Goal: Task Accomplishment & Management: Complete application form

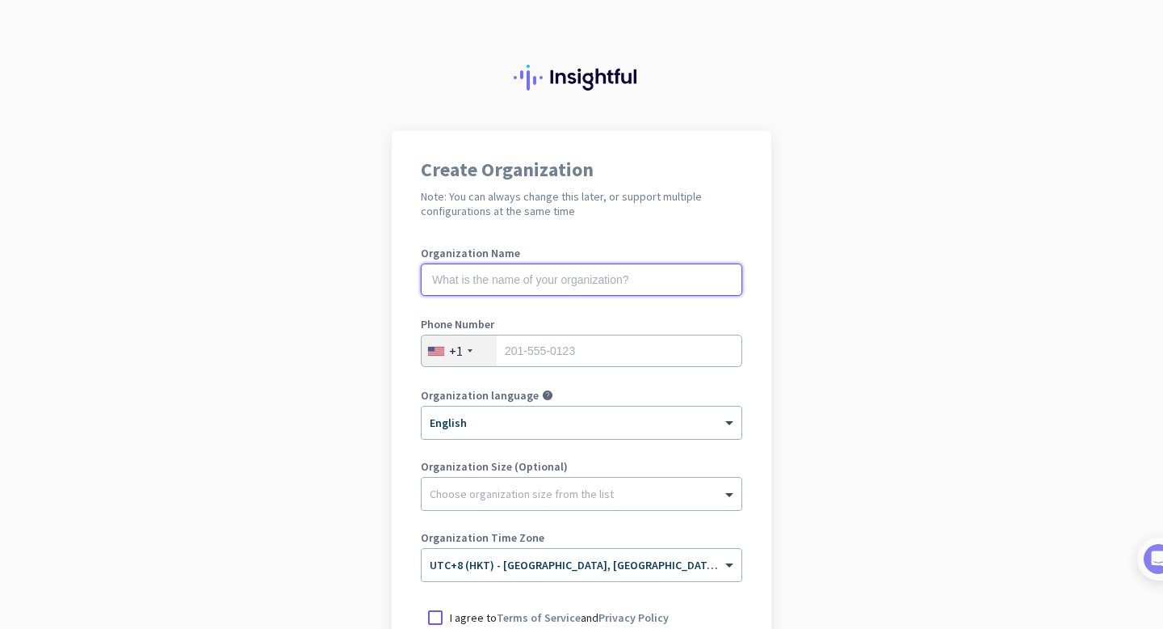
click at [620, 287] on input "text" at bounding box center [582, 279] width 322 height 32
type input "Mercor"
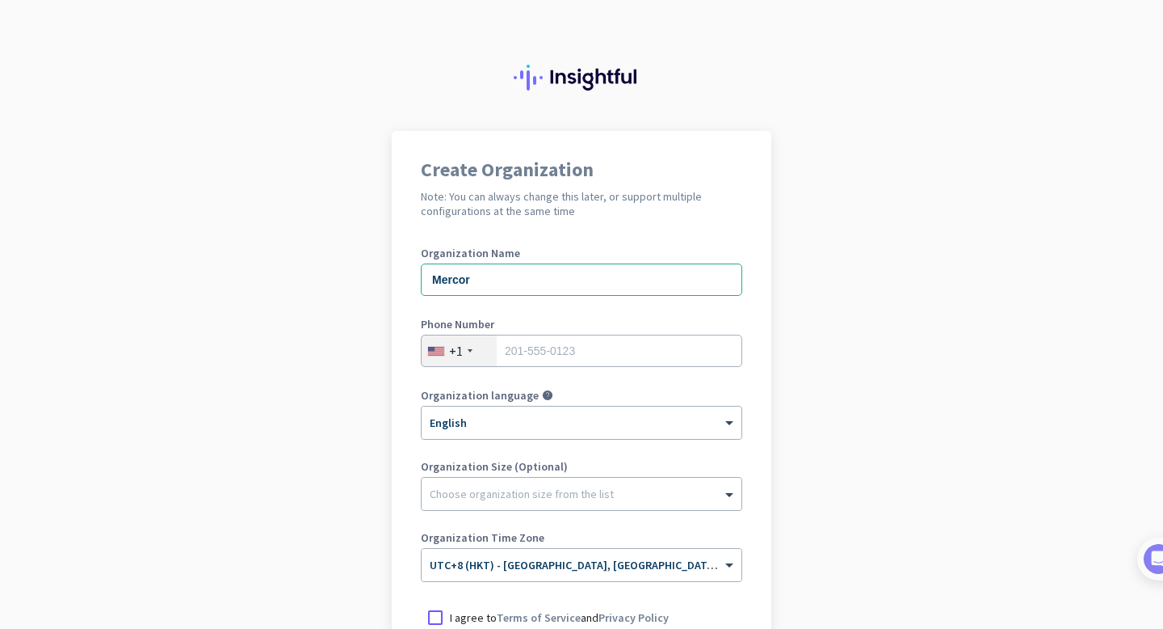
click at [776, 442] on app-onboarding-organization "Create Organization Note: You can always change this later, or support multiple…" at bounding box center [581, 481] width 1163 height 700
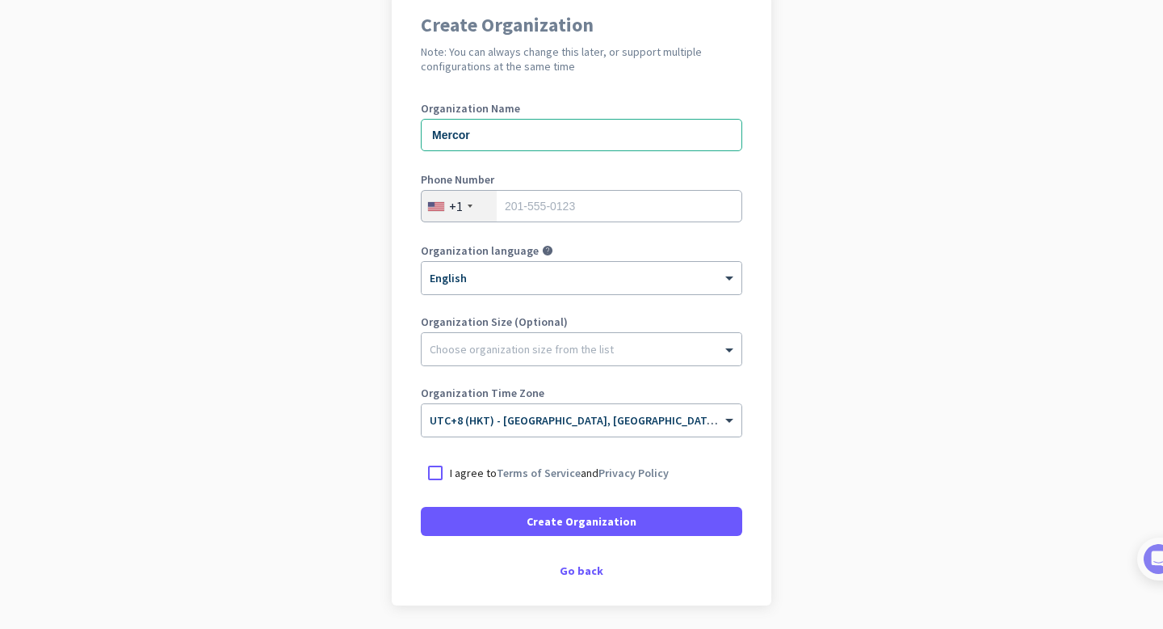
scroll to position [162, 0]
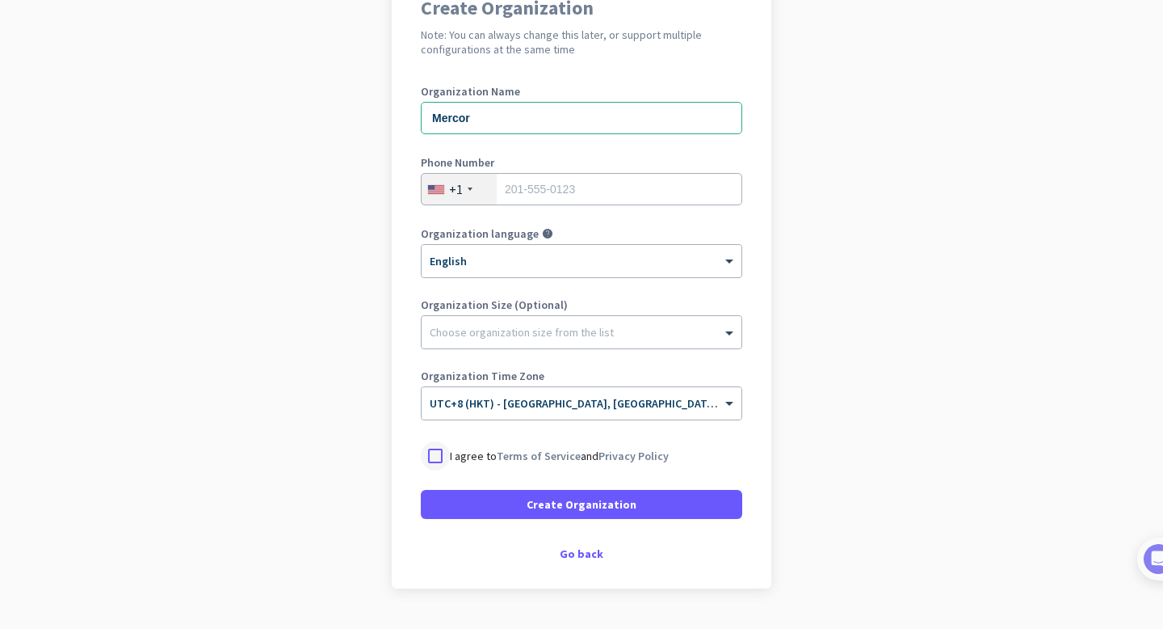
click at [439, 466] on div at bounding box center [435, 455] width 29 height 29
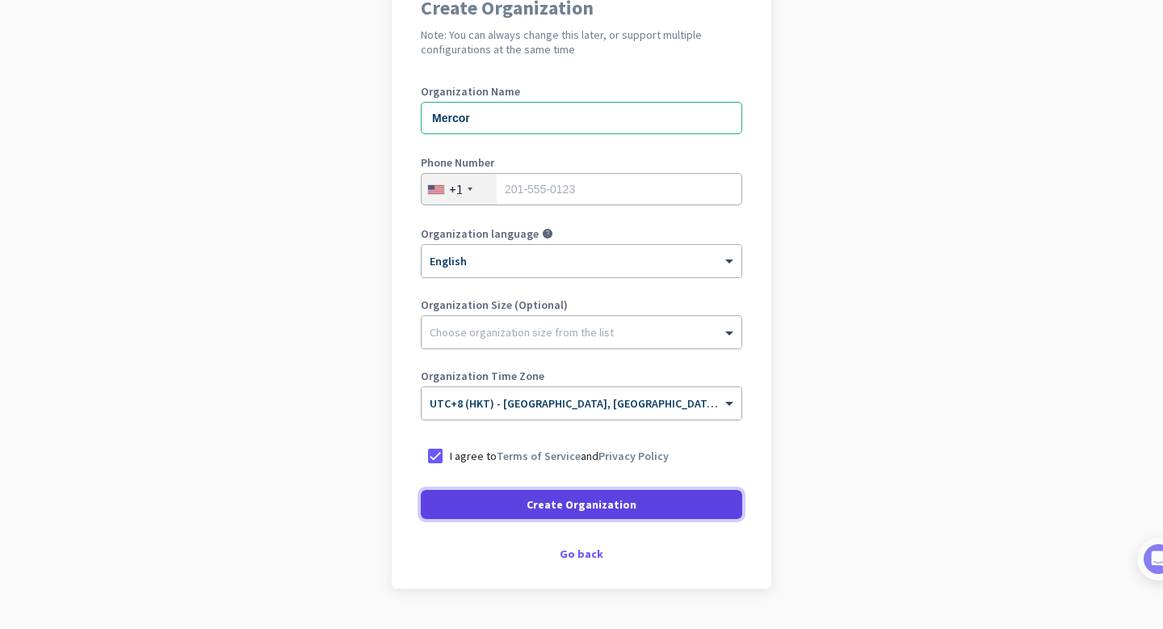
click at [482, 501] on span at bounding box center [582, 504] width 322 height 39
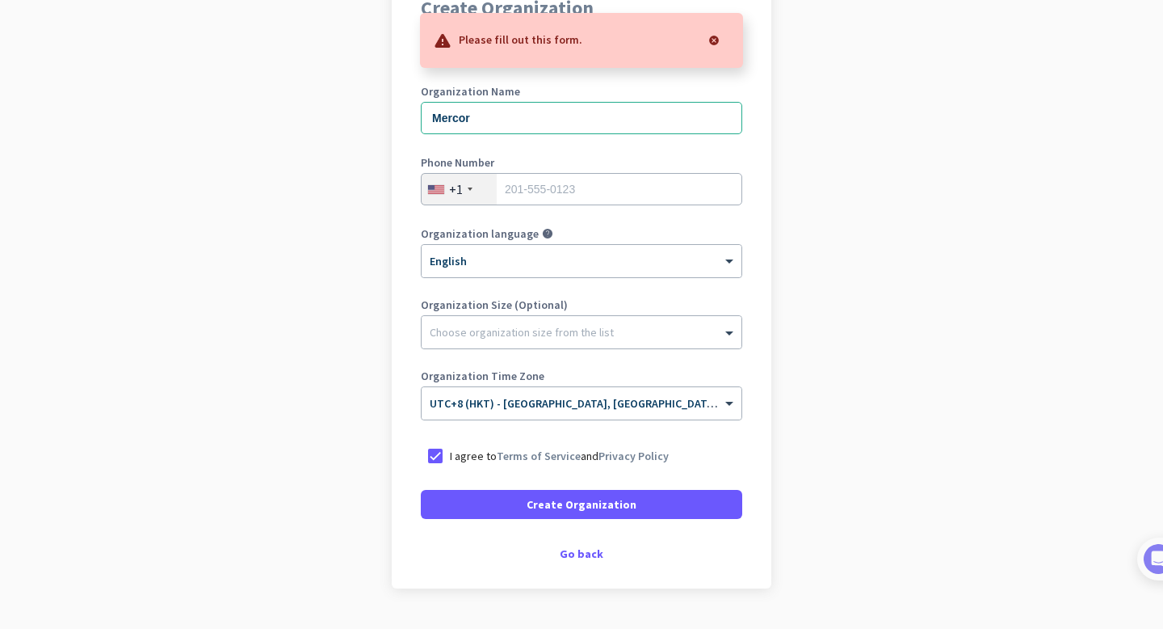
click at [490, 184] on div "+1" at bounding box center [459, 189] width 75 height 31
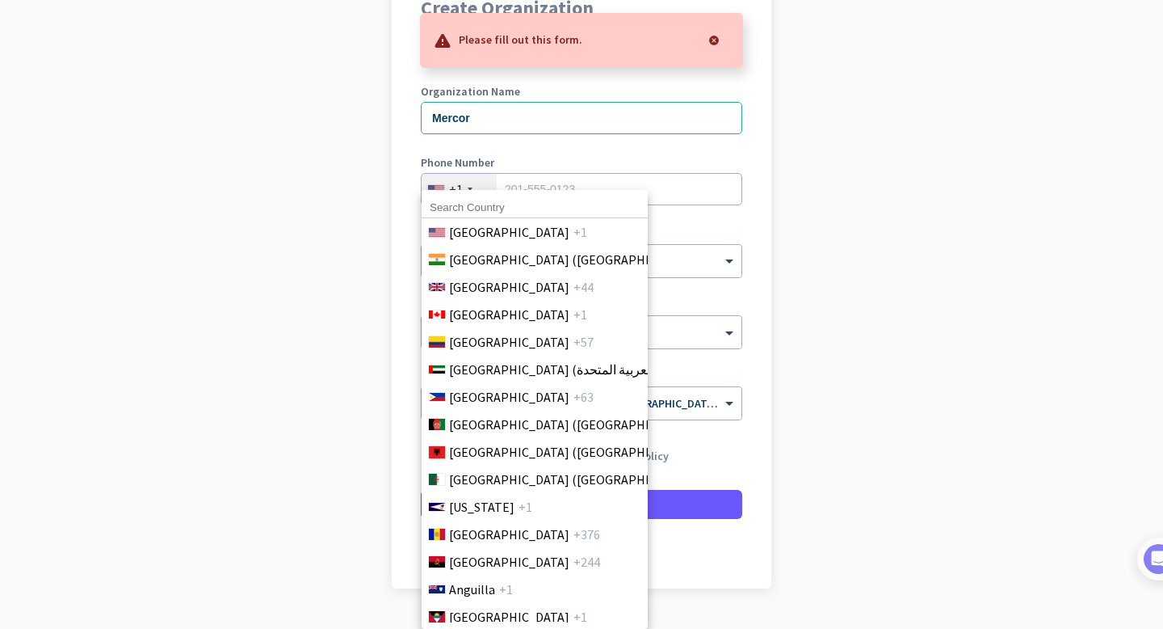
click at [472, 197] on input at bounding box center [535, 207] width 226 height 21
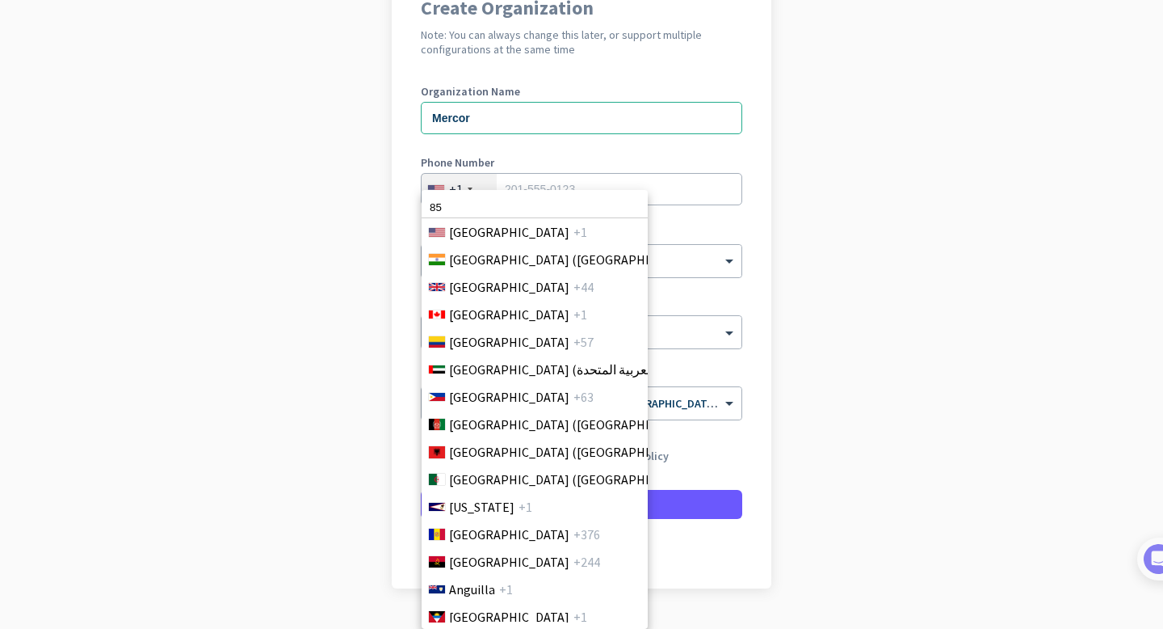
type input "8"
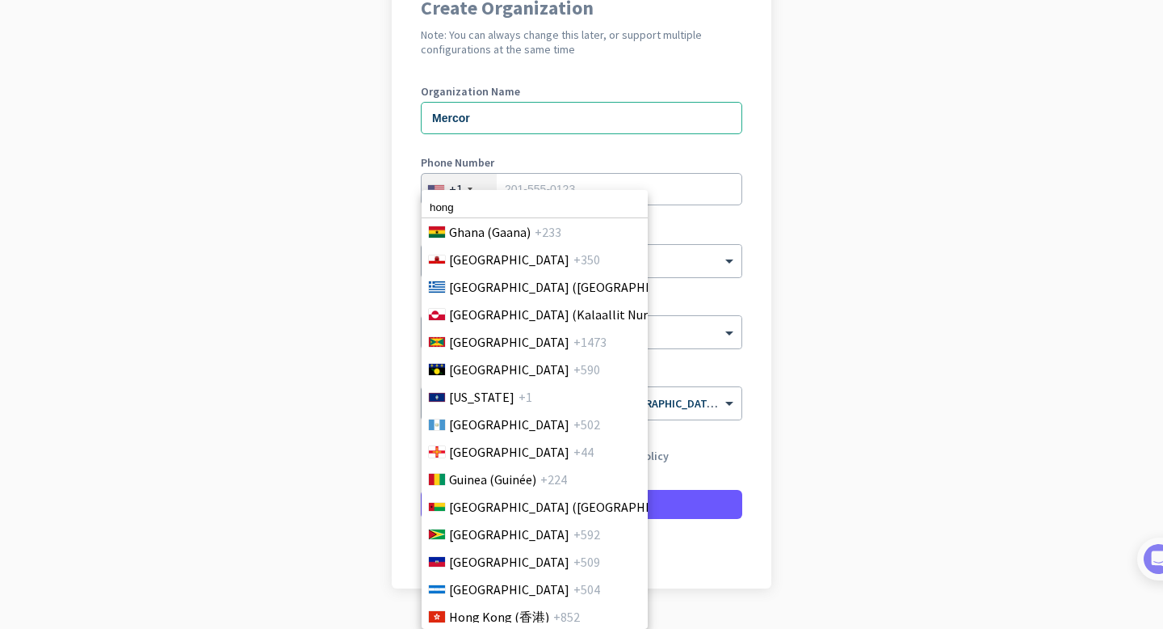
scroll to position [2586, 0]
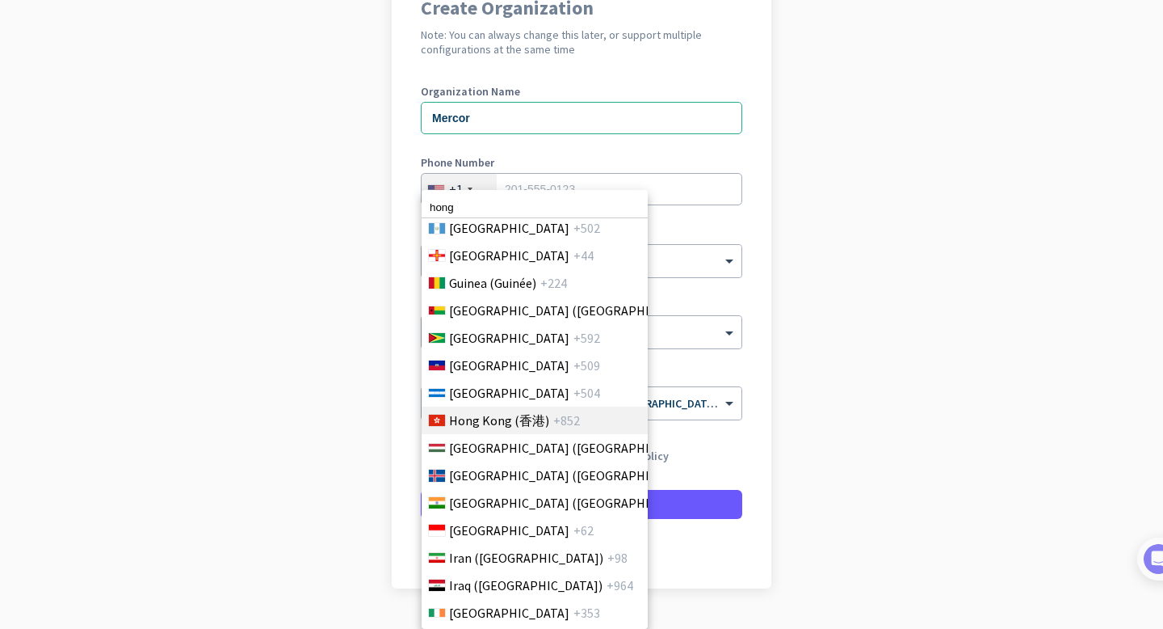
type input "hong"
click at [594, 410] on li "[GEOGRAPHIC_DATA] (香港) +852" at bounding box center [534, 419] width 227 height 27
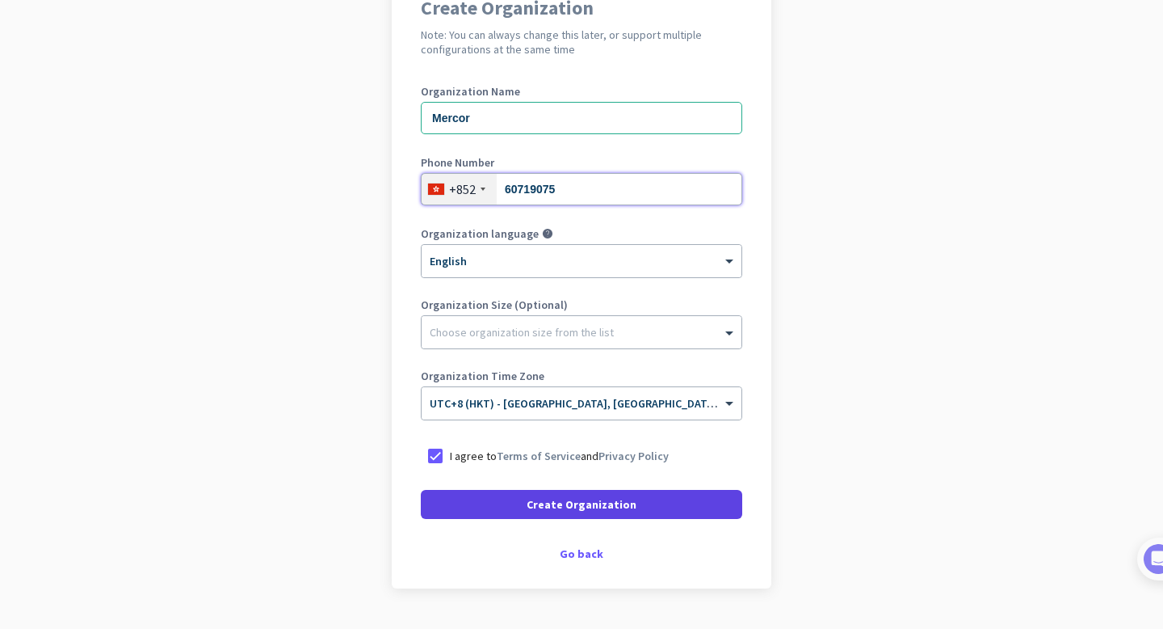
type input "60719075"
click at [552, 496] on span "Create Organization" at bounding box center [582, 504] width 110 height 16
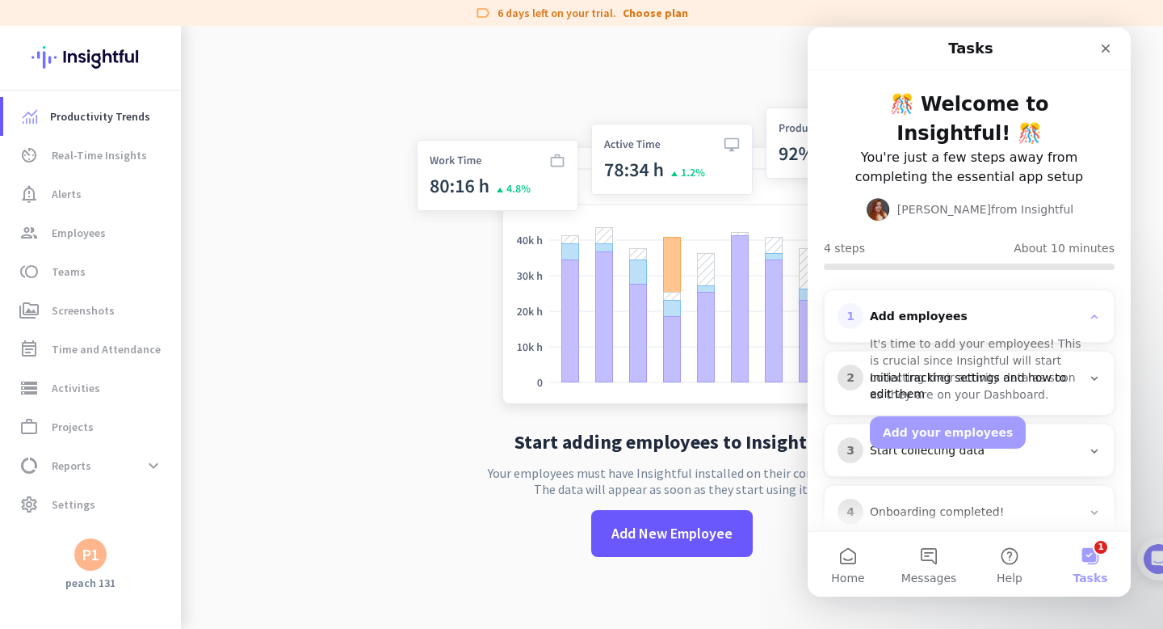
click at [435, 149] on img at bounding box center [672, 259] width 535 height 322
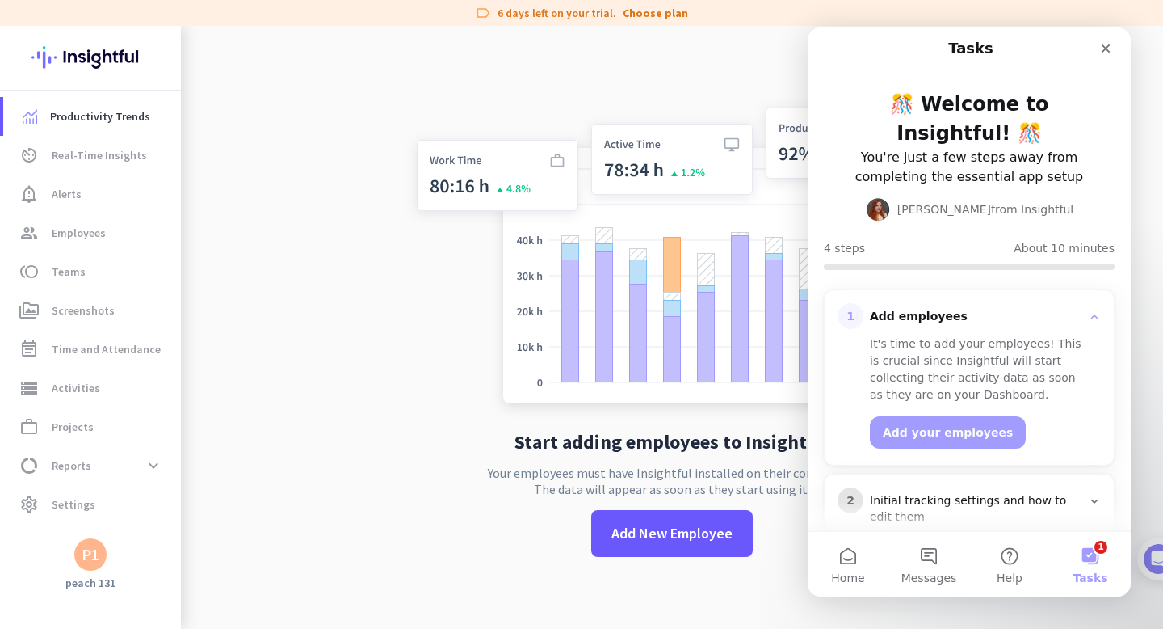
click at [371, 65] on app-no-employees "Start adding employees to Insightful Your employees must have Insightful instal…" at bounding box center [672, 340] width 982 height 629
